Goal: Ask a question

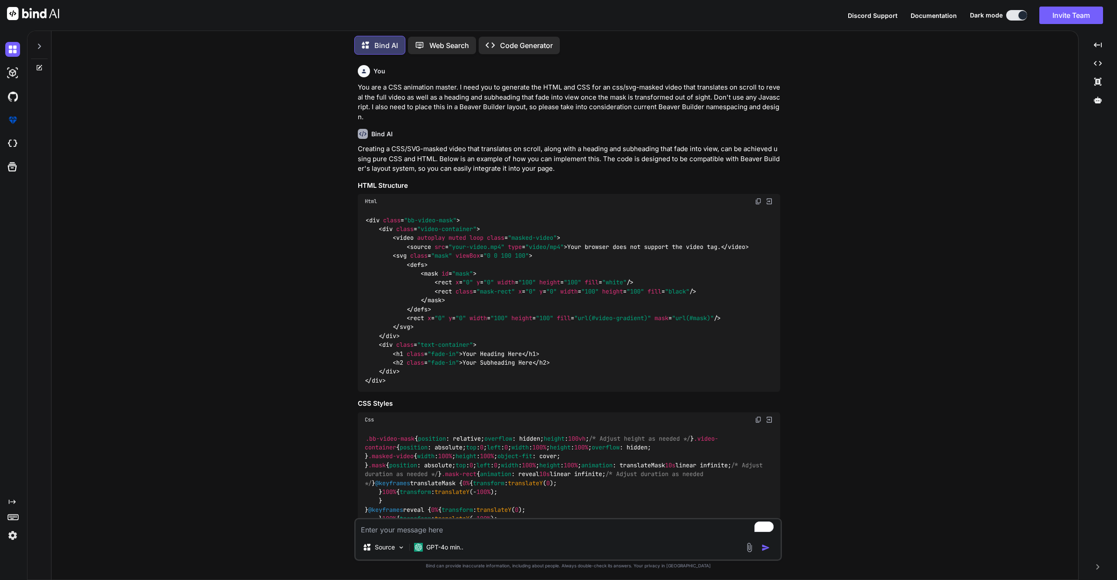
click at [40, 44] on icon at bounding box center [39, 46] width 3 height 5
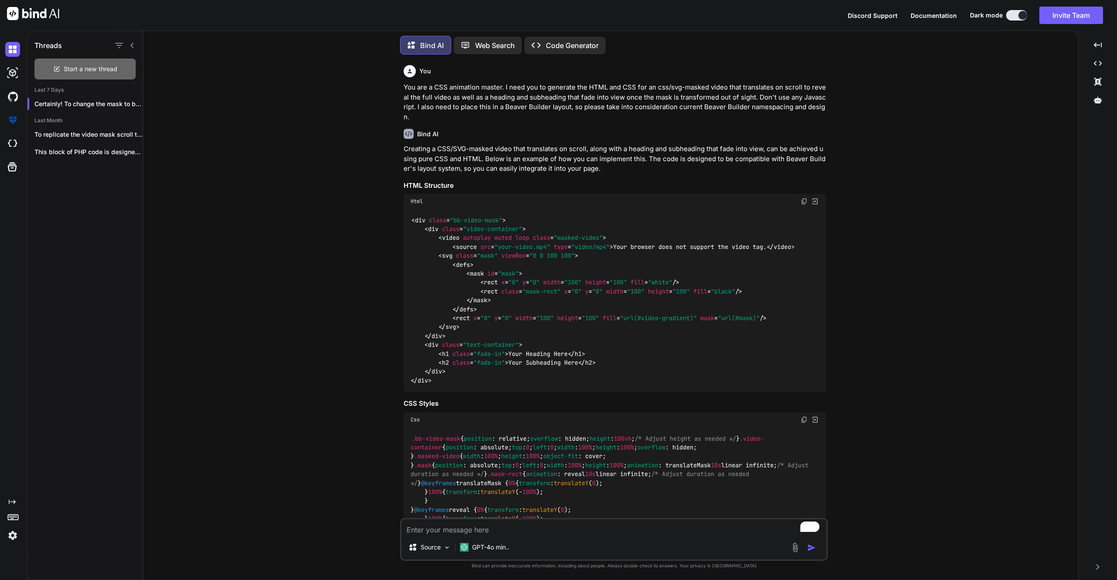
click at [96, 67] on span "Start a new thread" at bounding box center [91, 69] width 54 height 9
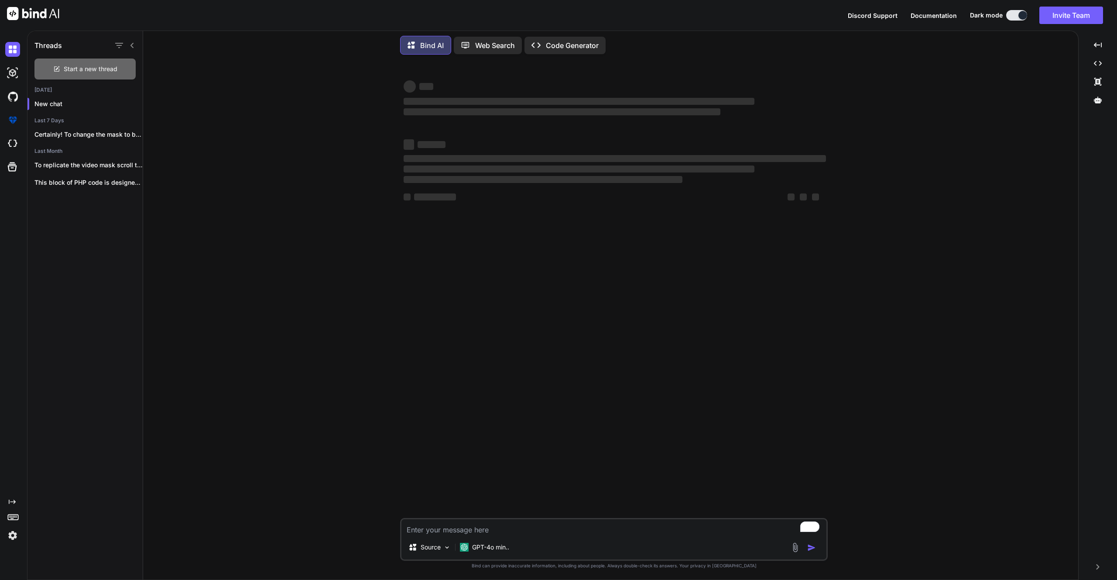
type textarea "x"
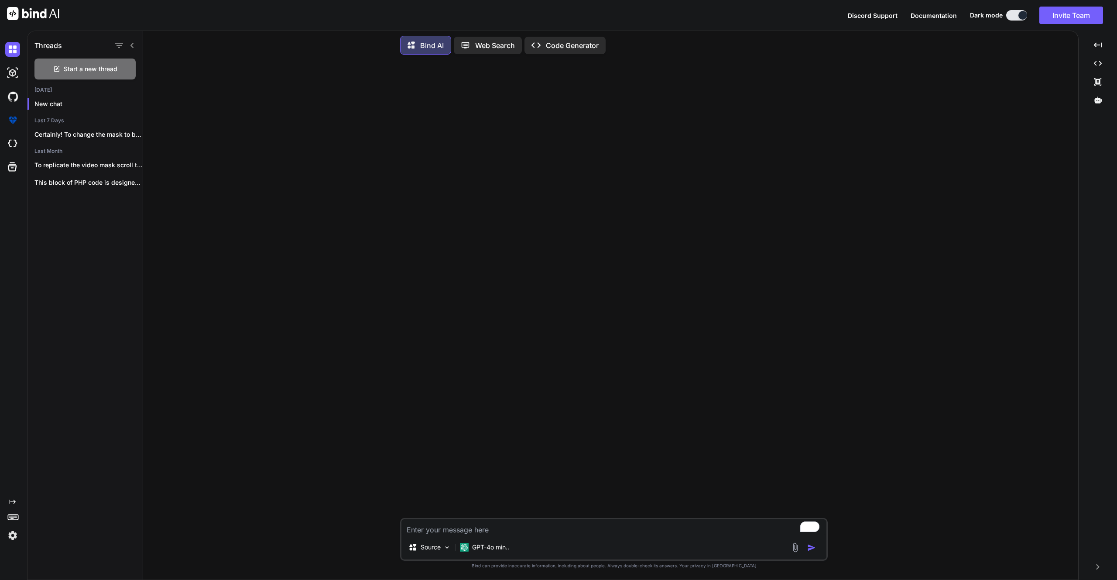
click at [466, 528] on textarea "To enrich screen reader interactions, please activate Accessibility in Grammarl…" at bounding box center [613, 527] width 425 height 16
type textarea "E"
type textarea "x"
type textarea "Ex"
type textarea "x"
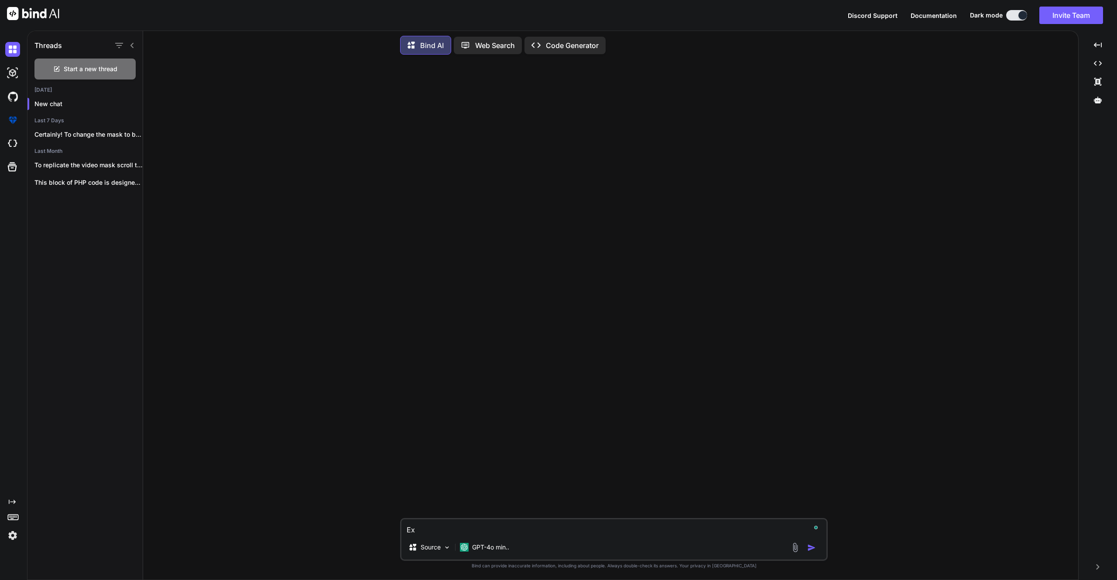
type textarea "Exp"
type textarea "x"
type textarea "Expl"
type textarea "x"
type textarea "Expla"
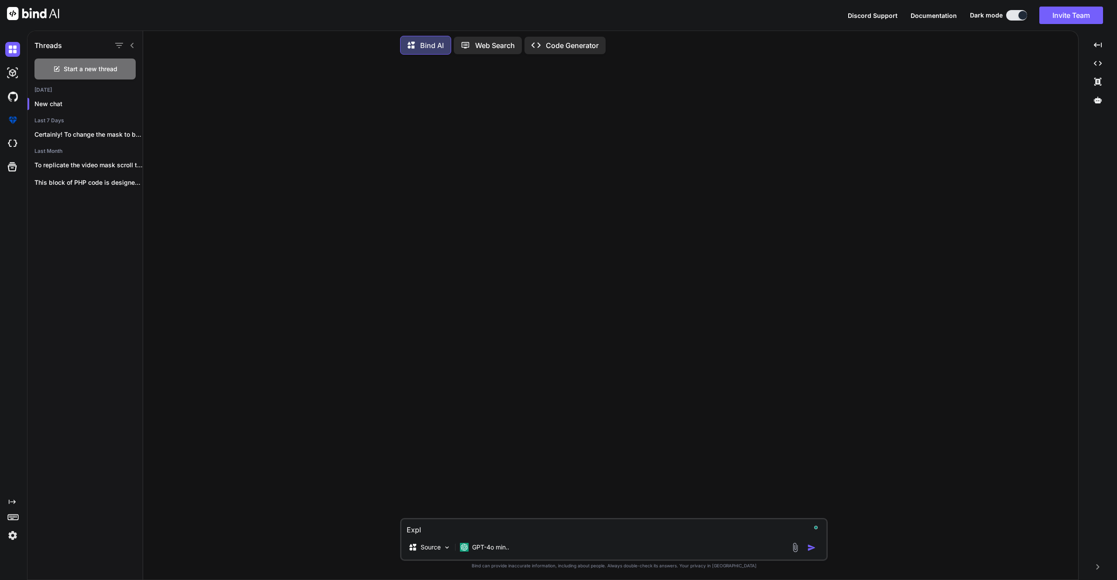
type textarea "x"
type textarea "Explai"
type textarea "x"
type textarea "Explain"
type textarea "x"
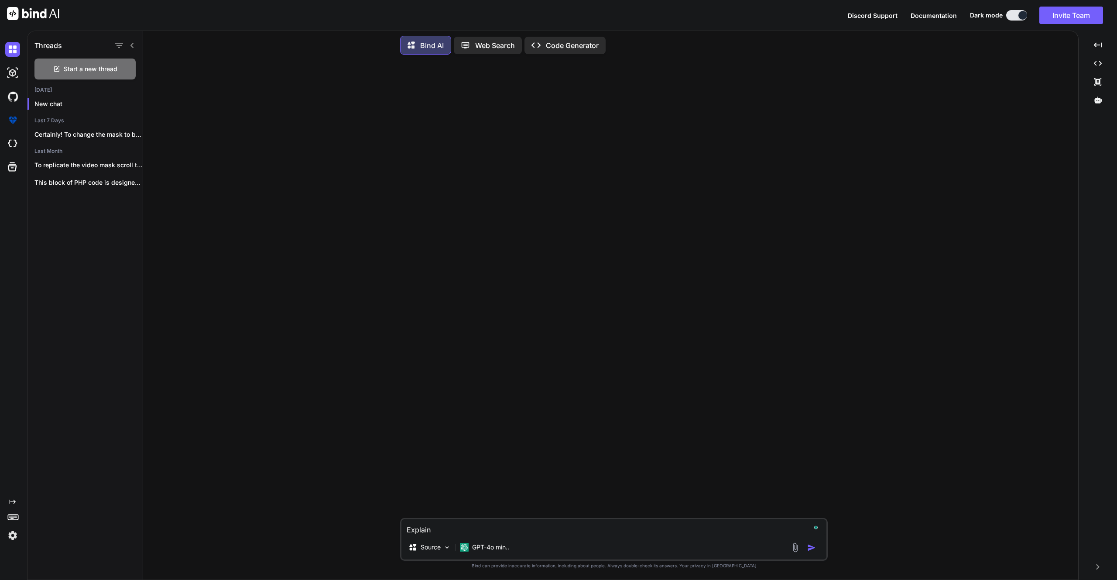
type textarea "Explain"
type textarea "x"
type textarea "Explain t"
type textarea "x"
type textarea "Explain th"
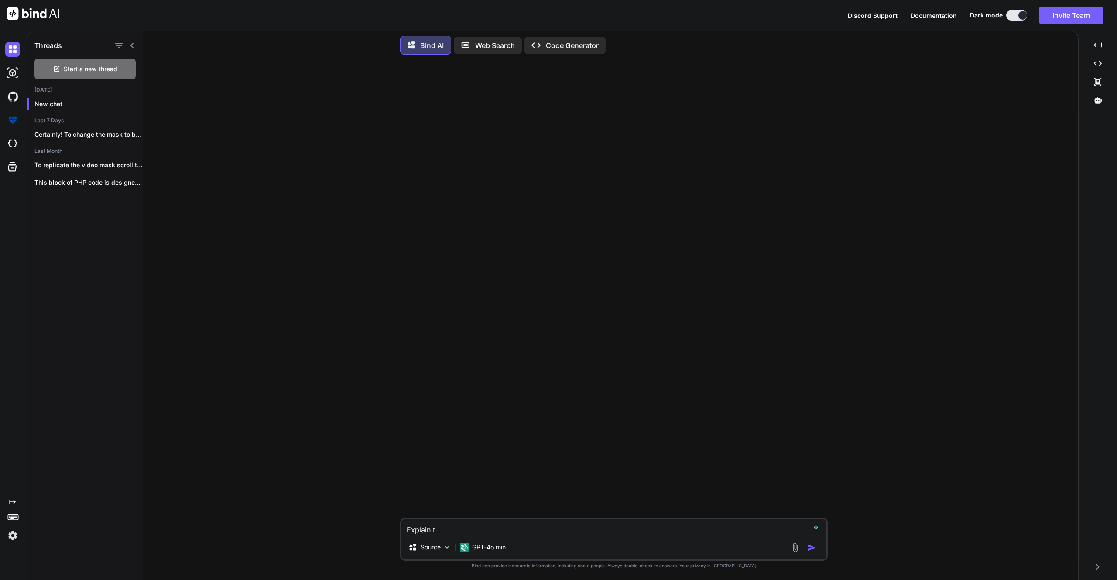
type textarea "x"
type textarea "Explain thi"
type textarea "x"
type textarea "Explain this"
type textarea "x"
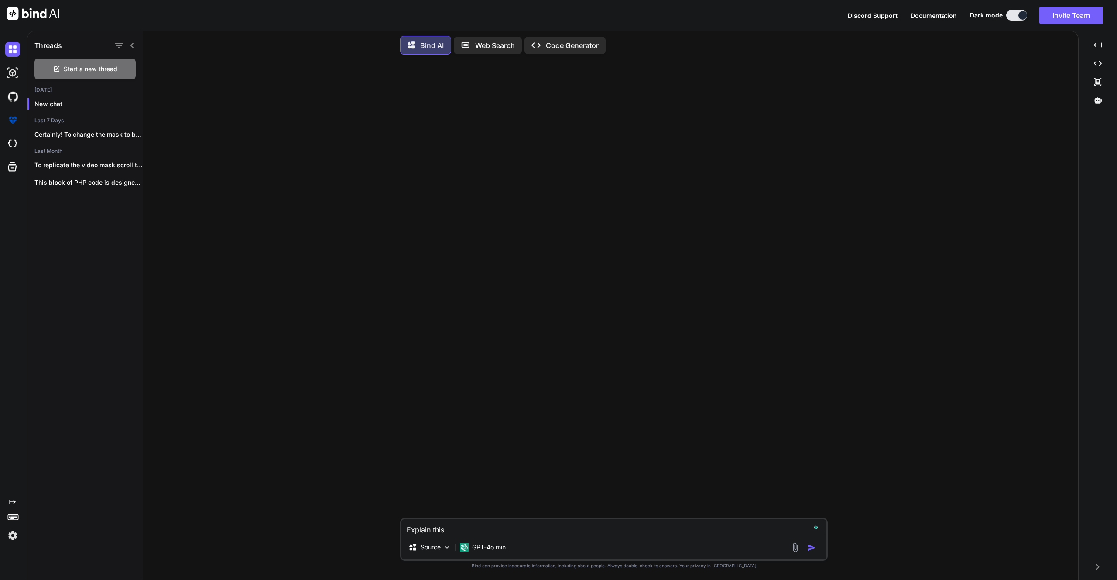
type textarea "Explain this"
type textarea "x"
type textarea "Explain this p"
type textarea "x"
type textarea "Explain this ph"
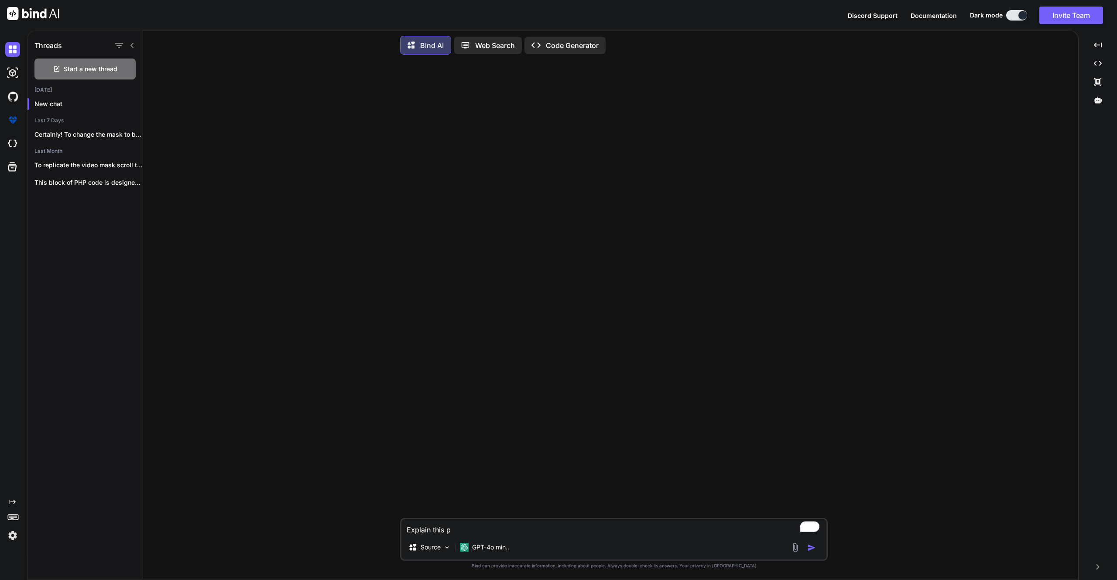
type textarea "x"
type textarea "Explain this php"
type textarea "x"
type textarea "Explain this php"
type textarea "x"
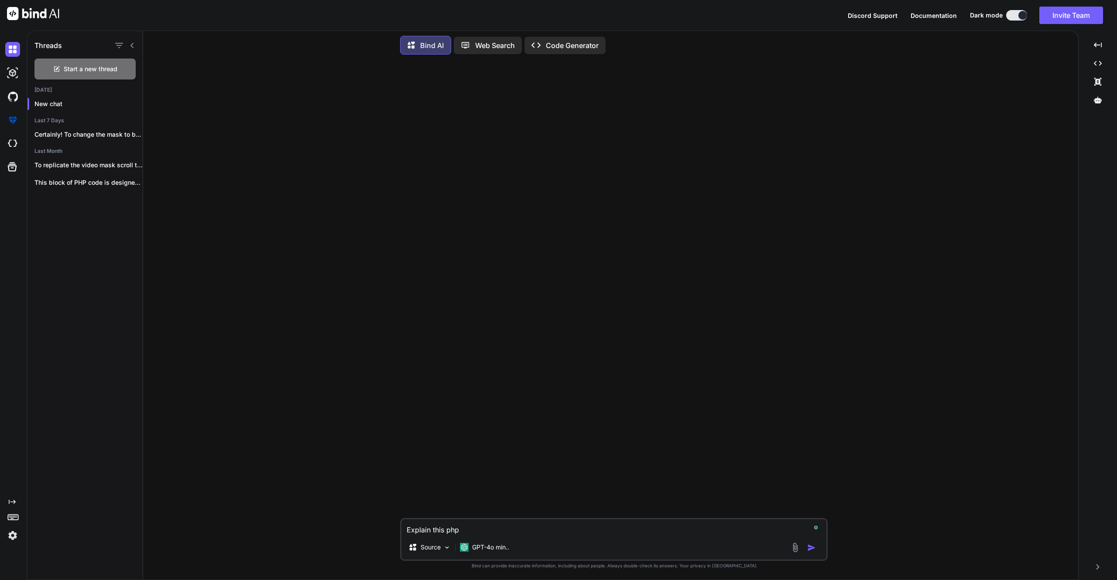
type textarea "Explain this php b"
type textarea "x"
type textarea "Explain this php bl"
type textarea "x"
type textarea "Explain this php blo"
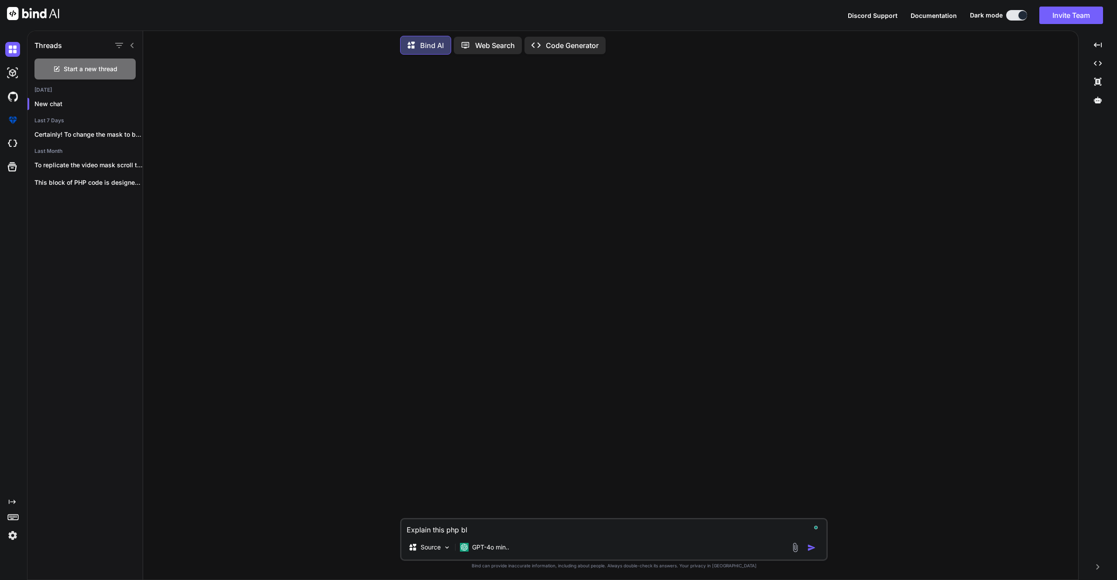
type textarea "x"
type textarea "Explain this php bloc"
type textarea "x"
type textarea "Explain this php blocj"
type textarea "x"
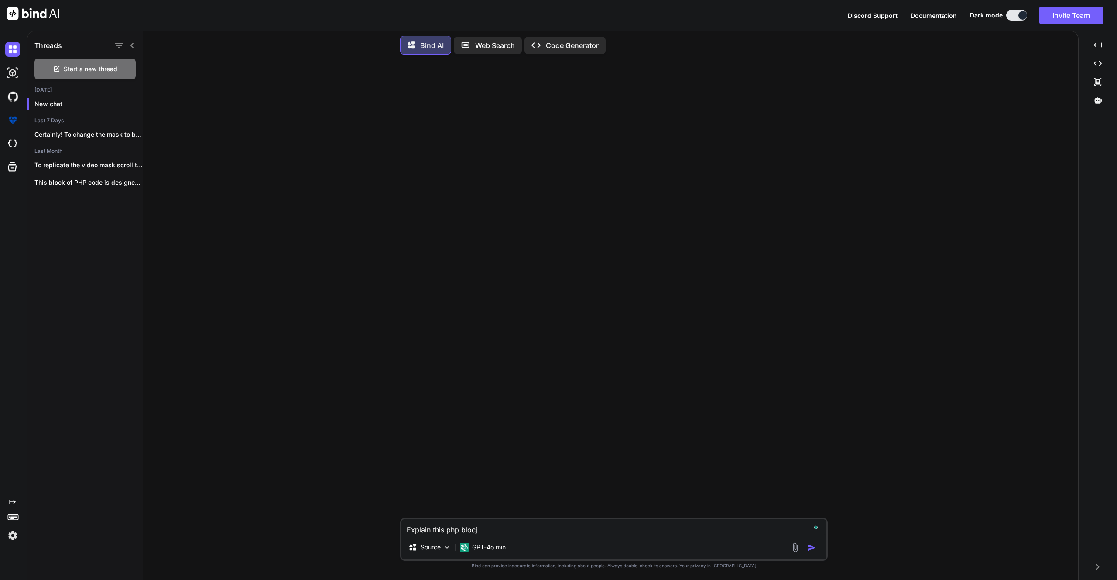
type textarea "Explain this php blocj"
type textarea "x"
type textarea "Explain this php blocj t"
type textarea "x"
type textarea "Explain this php blocj to"
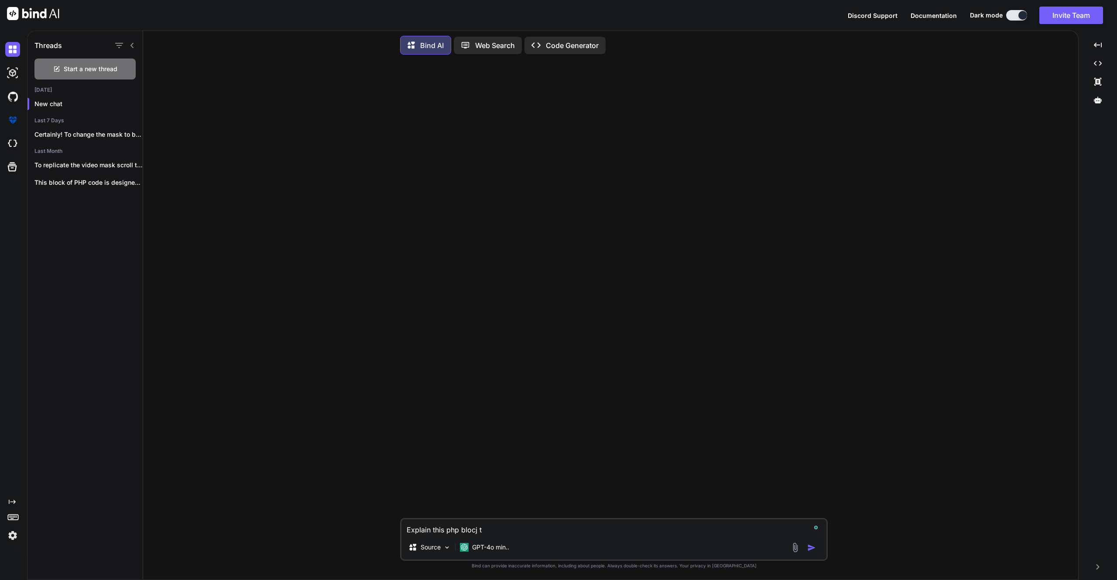
type textarea "x"
type textarea "Explain this php blocj to"
type textarea "x"
type textarea "Explain this php blocj to m"
type textarea "x"
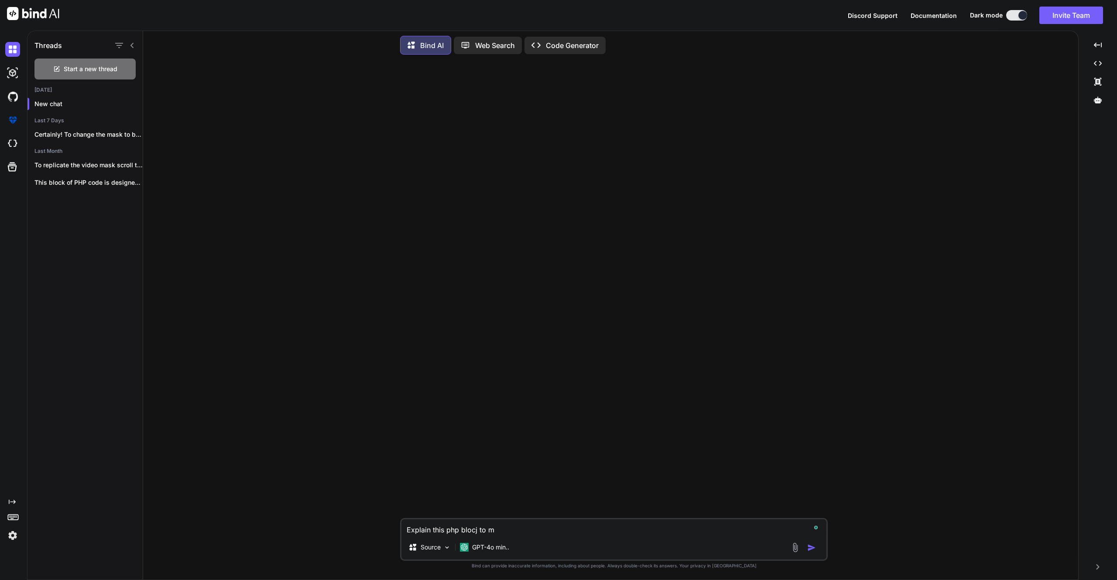
type textarea "Explain this php blocj to me"
type textarea "x"
type textarea "Explain this php blocj to m"
type textarea "x"
type textarea "Explain this php blocj to"
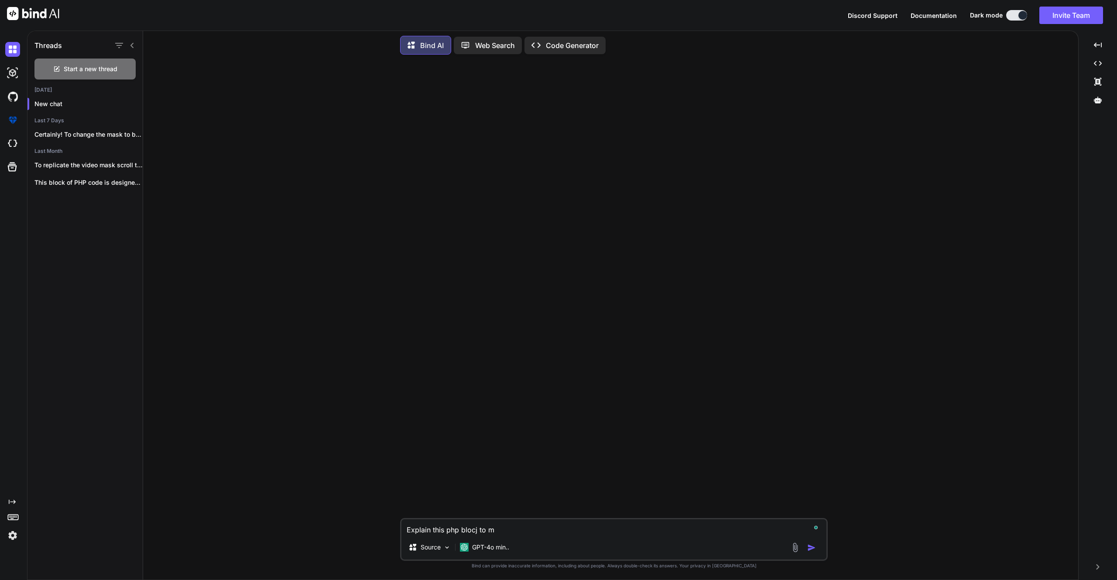
type textarea "x"
type textarea "Explain this php blocj to"
type textarea "x"
type textarea "Explain this php blocj t"
type textarea "x"
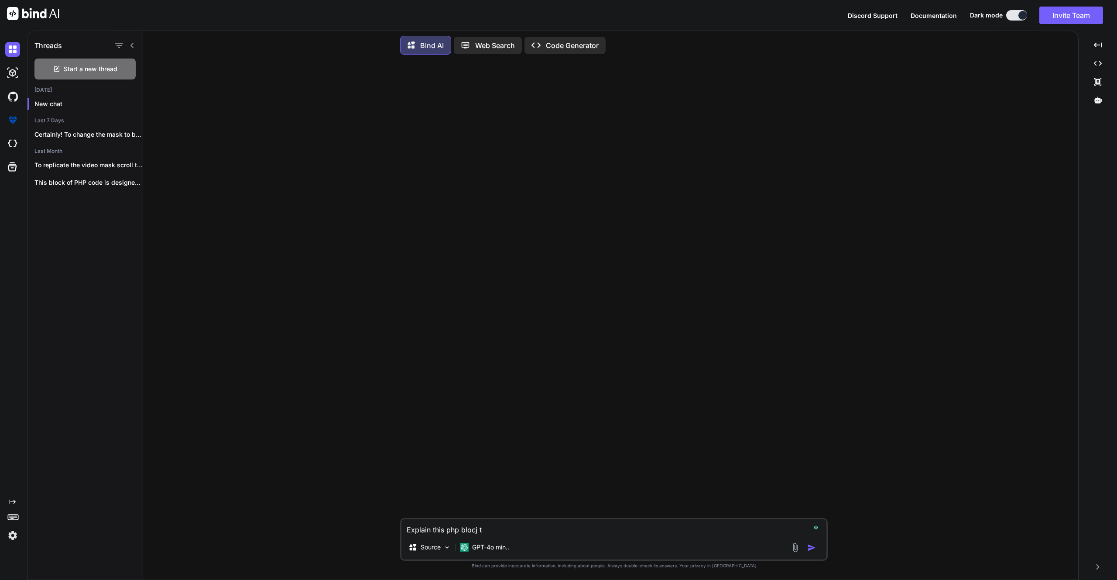
type textarea "Explain this php blocj"
type textarea "x"
type textarea "Explain this php blocj"
type textarea "x"
type textarea "Explain this php bloc"
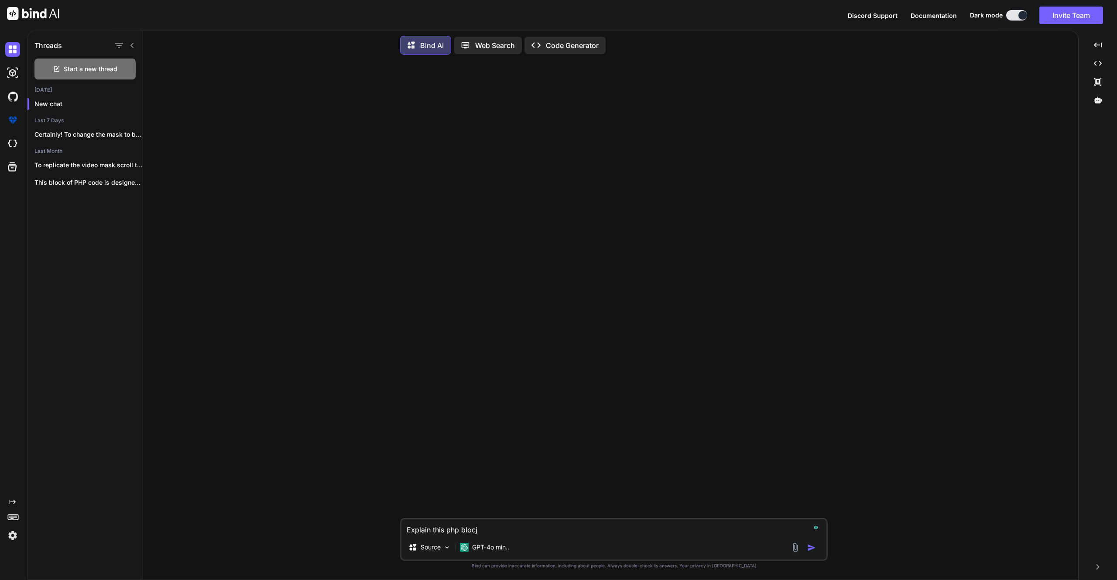
type textarea "x"
type textarea "Explain this php block"
type textarea "x"
type textarea "Explain this php block"
type textarea "x"
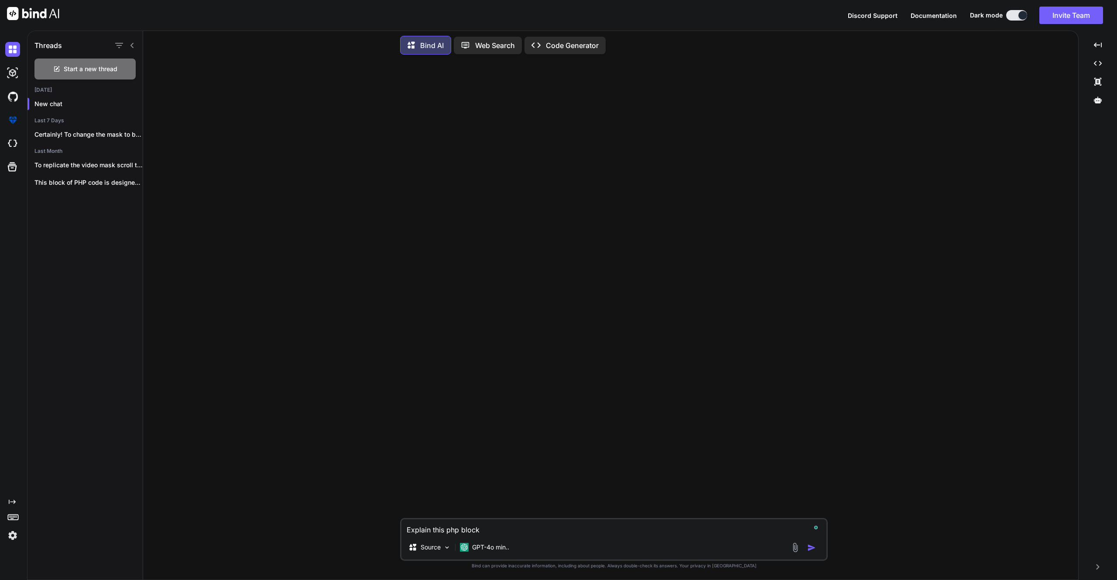
type textarea "Explain this php block t"
type textarea "x"
type textarea "Explain this php block to"
type textarea "x"
type textarea "Explain this php block to"
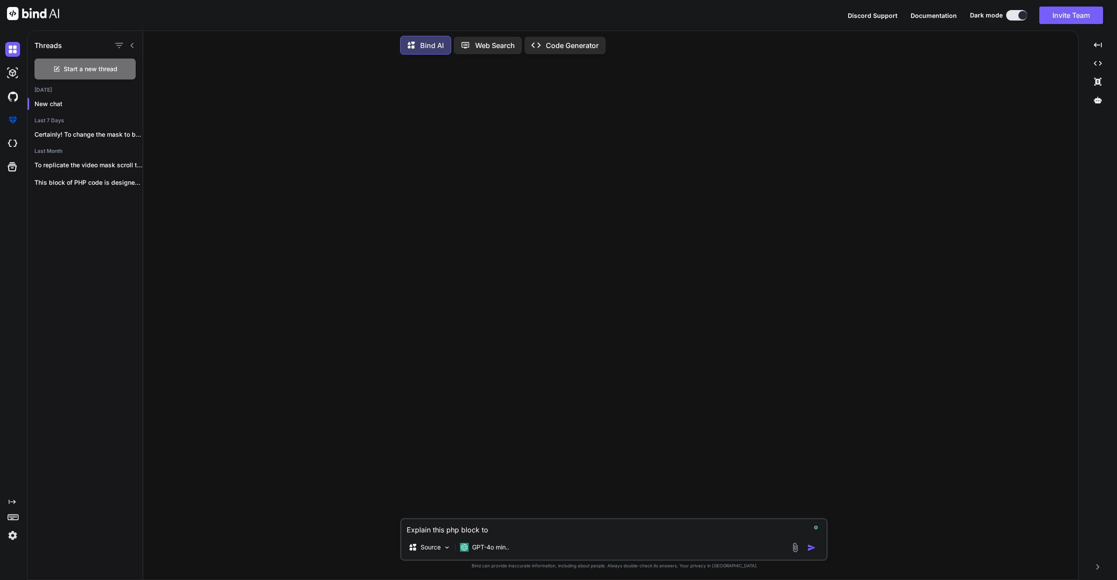
type textarea "x"
type textarea "Explain this php block to m"
type textarea "x"
type textarea "Explain this php block to me"
type textarea "x"
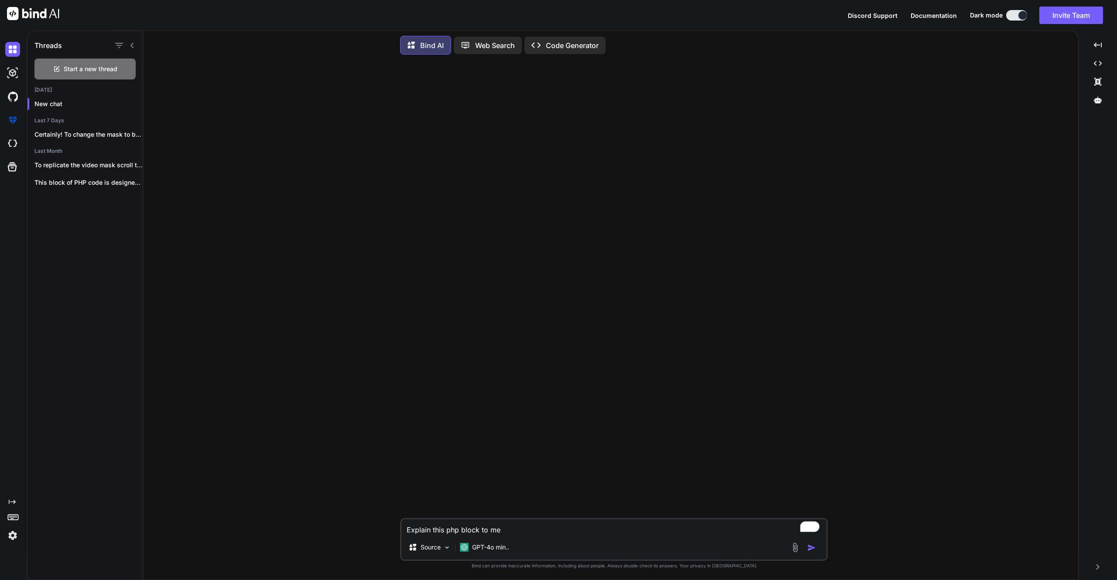
type textarea "Explain this php block to me,"
type textarea "x"
type textarea "Explain this php block to me,"
type textarea "x"
type textarea "Explain this php block to me, p"
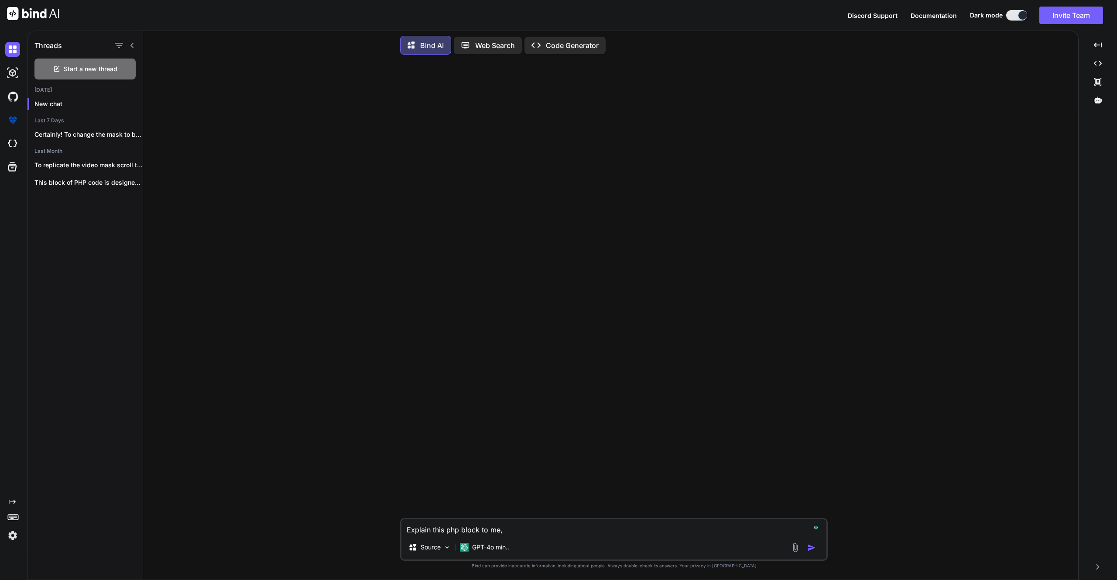
type textarea "x"
type textarea "Explain this php block to me, pl"
type textarea "x"
type textarea "Explain this php block to me, ple"
type textarea "x"
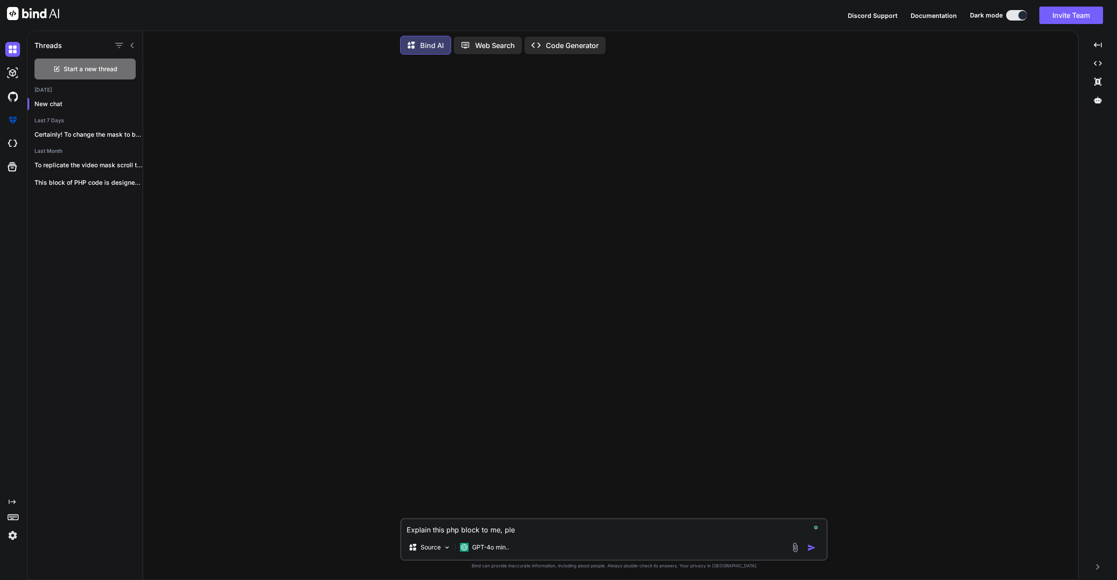
type textarea "Explain this php block to me, plea"
type textarea "x"
type textarea "Explain this php block to me, pleas"
type textarea "x"
type textarea "Explain this php block to me, please"
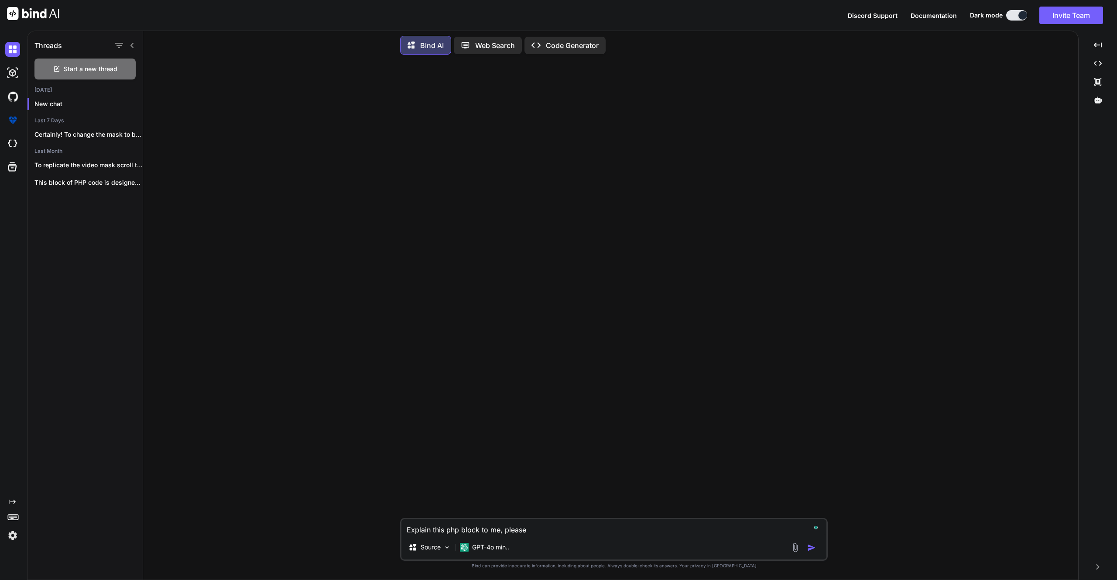
type textarea "x"
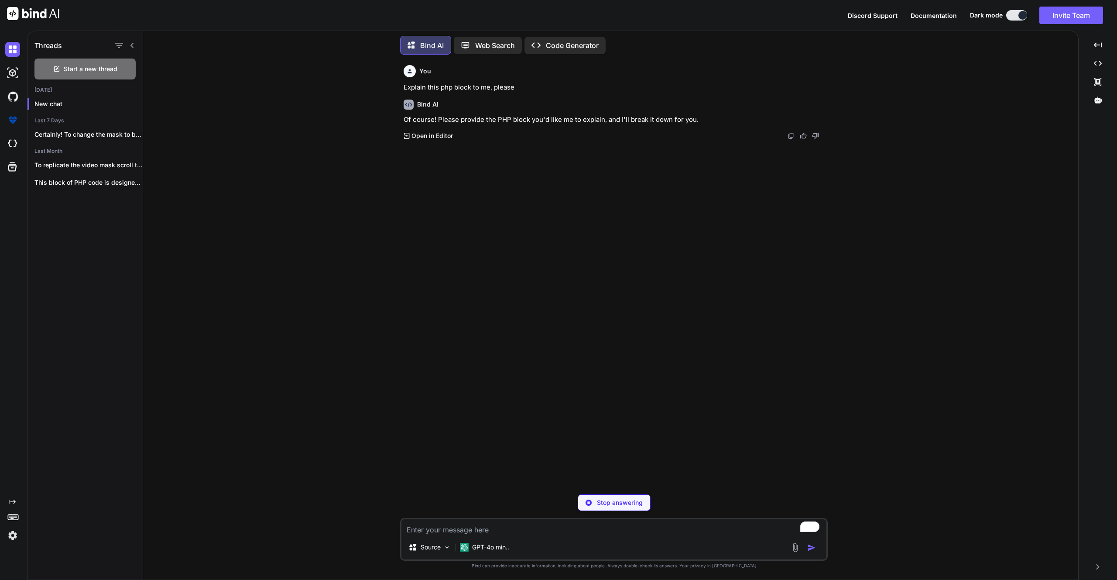
type textarea "x"
paste textarea "$c = 0; foreach ($projects as $project) { // d(get_fields($project)); if ($c % …"
type textarea "$c = 0; foreach ($projects as $project) { // d(get_fields($project)); if ($c % …"
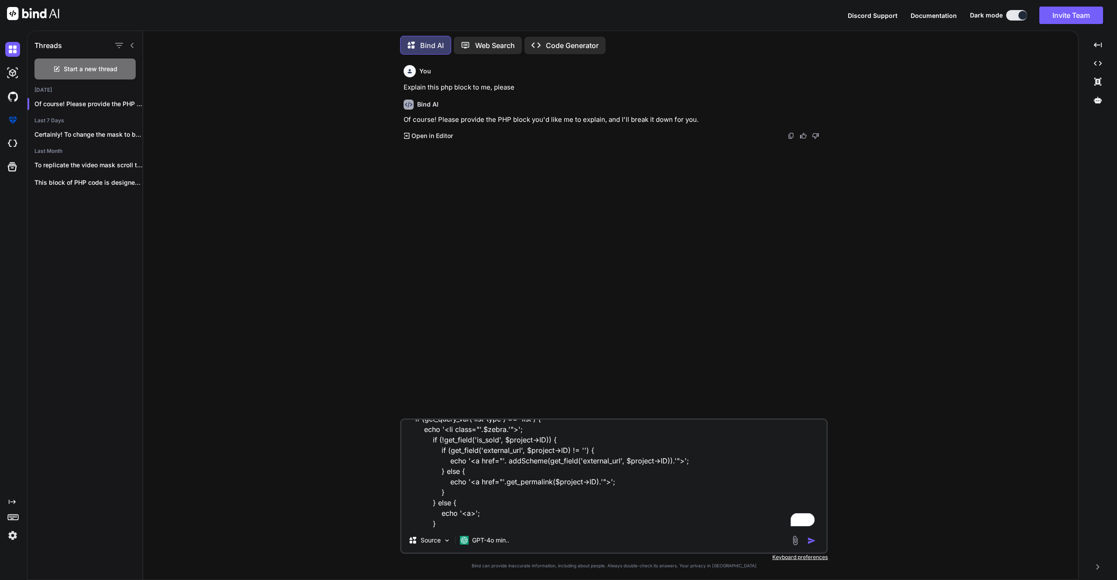
type textarea "x"
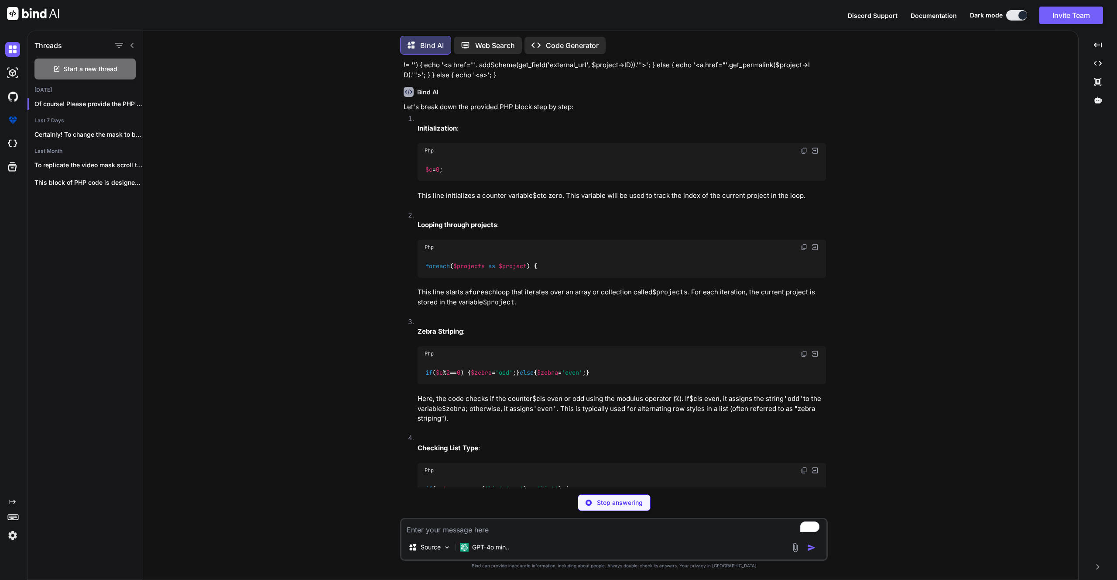
scroll to position [130, 0]
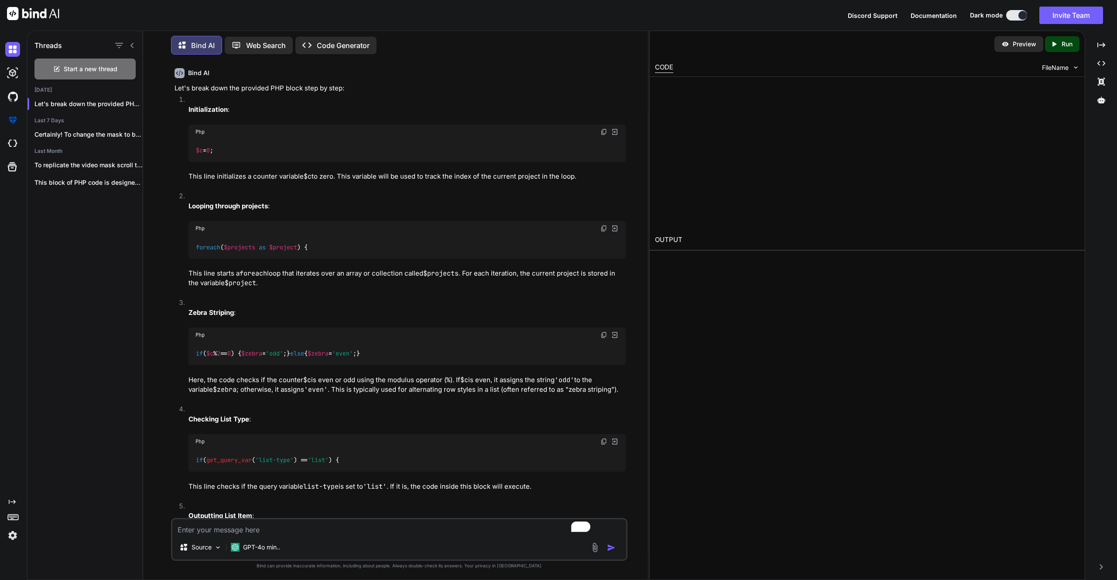
type textarea "x"
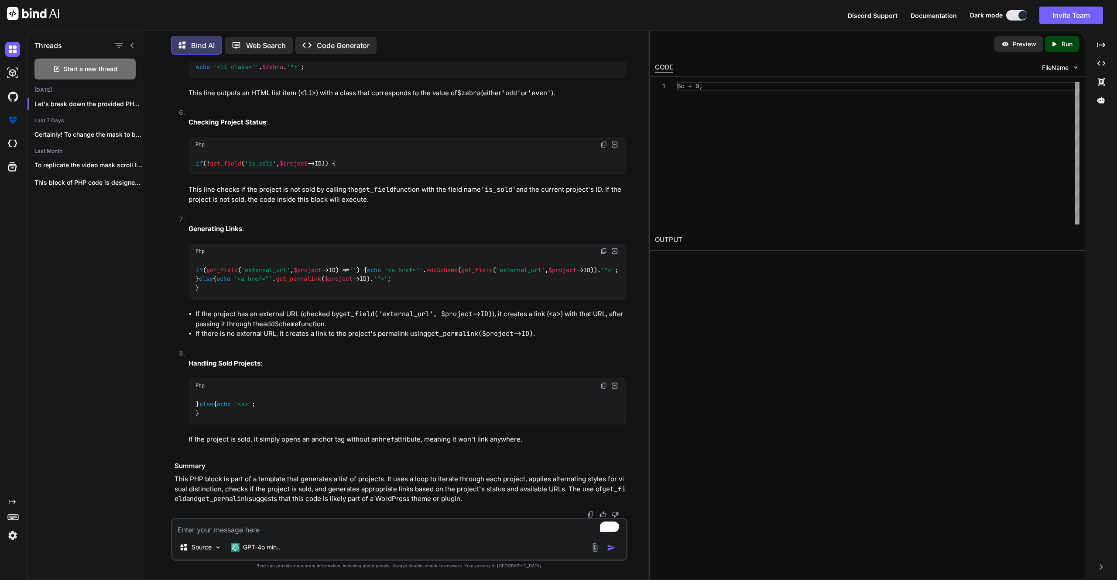
scroll to position [646, 0]
